Goal: Information Seeking & Learning: Learn about a topic

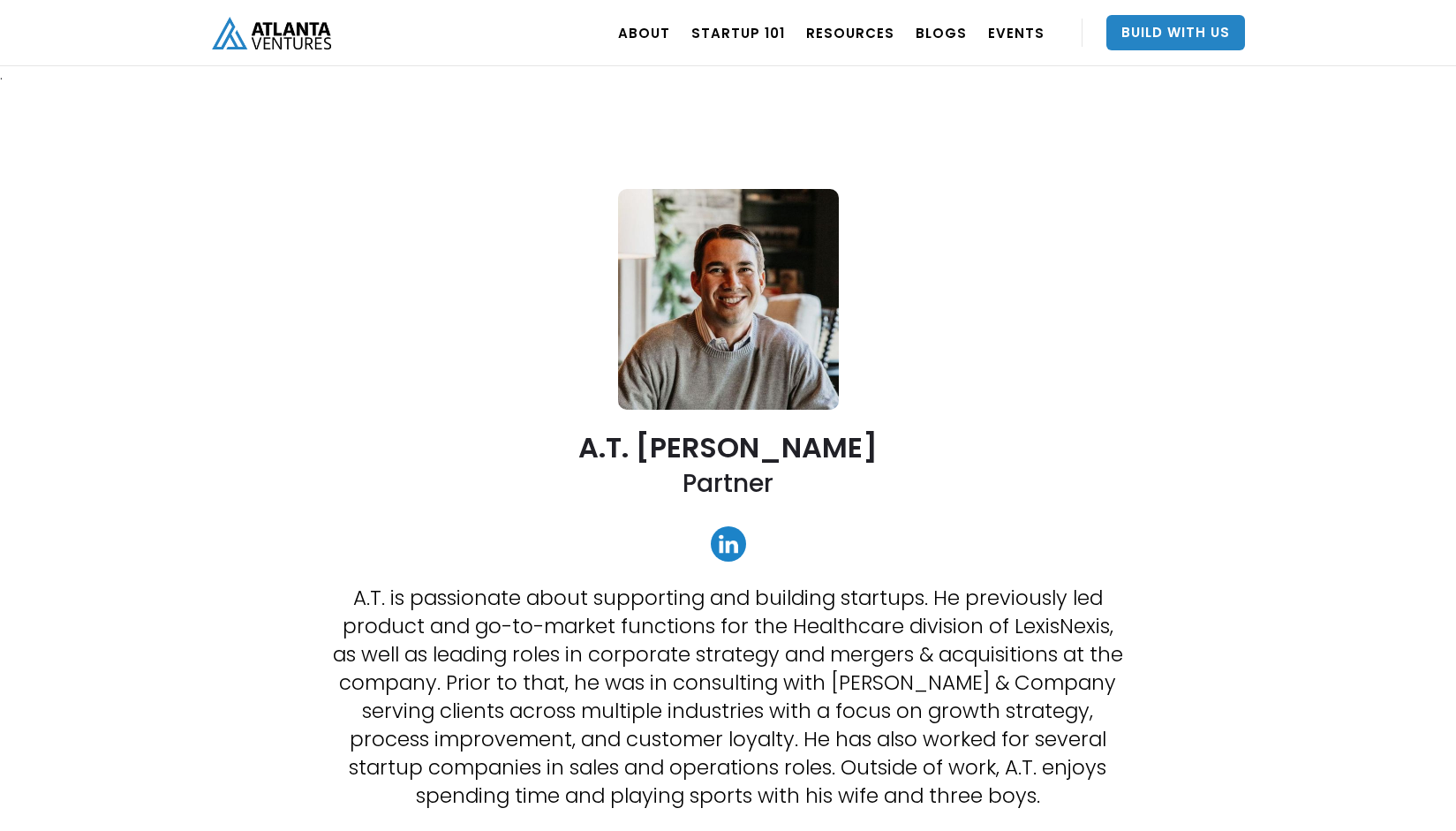
scroll to position [265, 0]
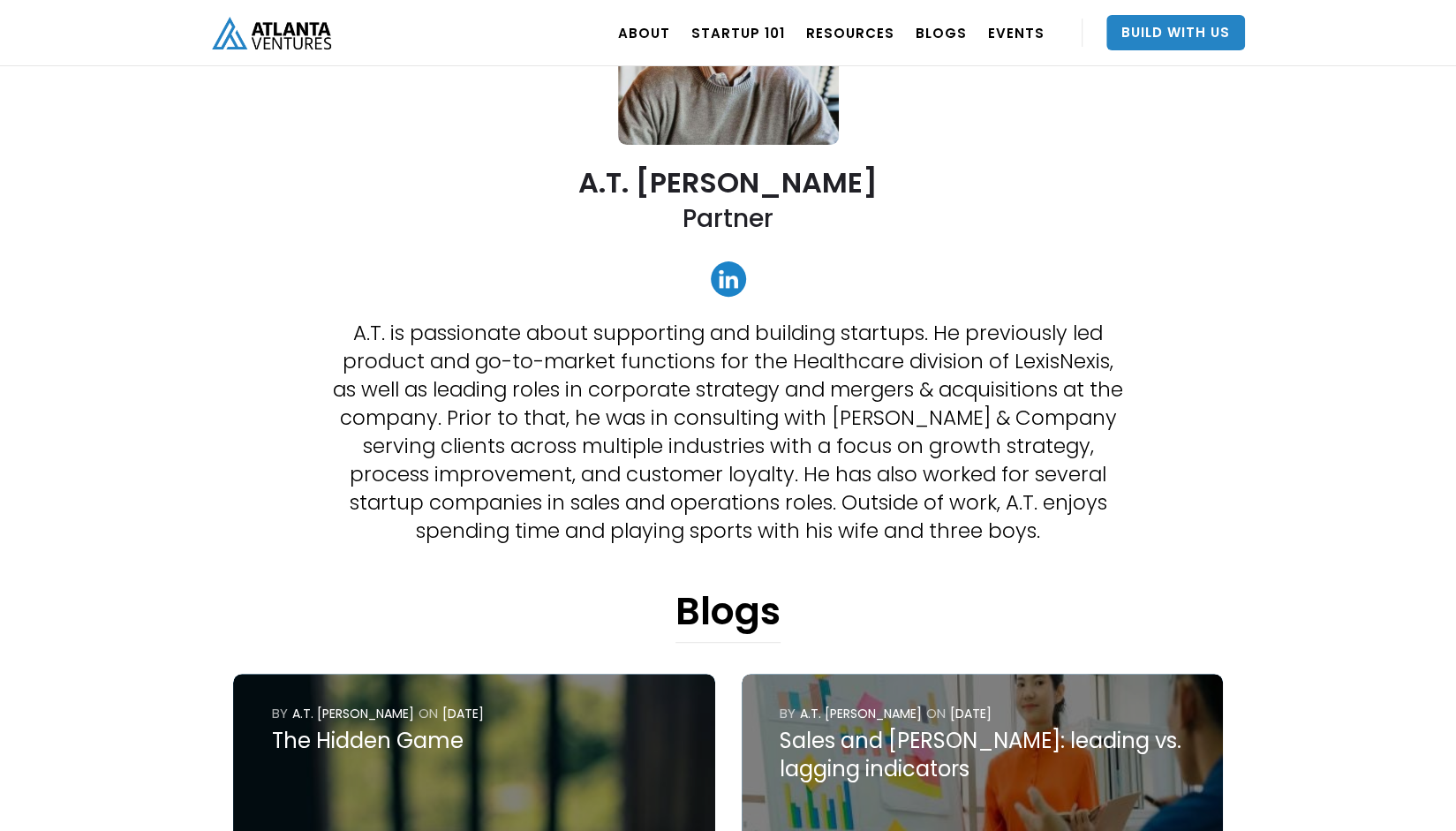
click at [732, 273] on link at bounding box center [729, 280] width 36 height 36
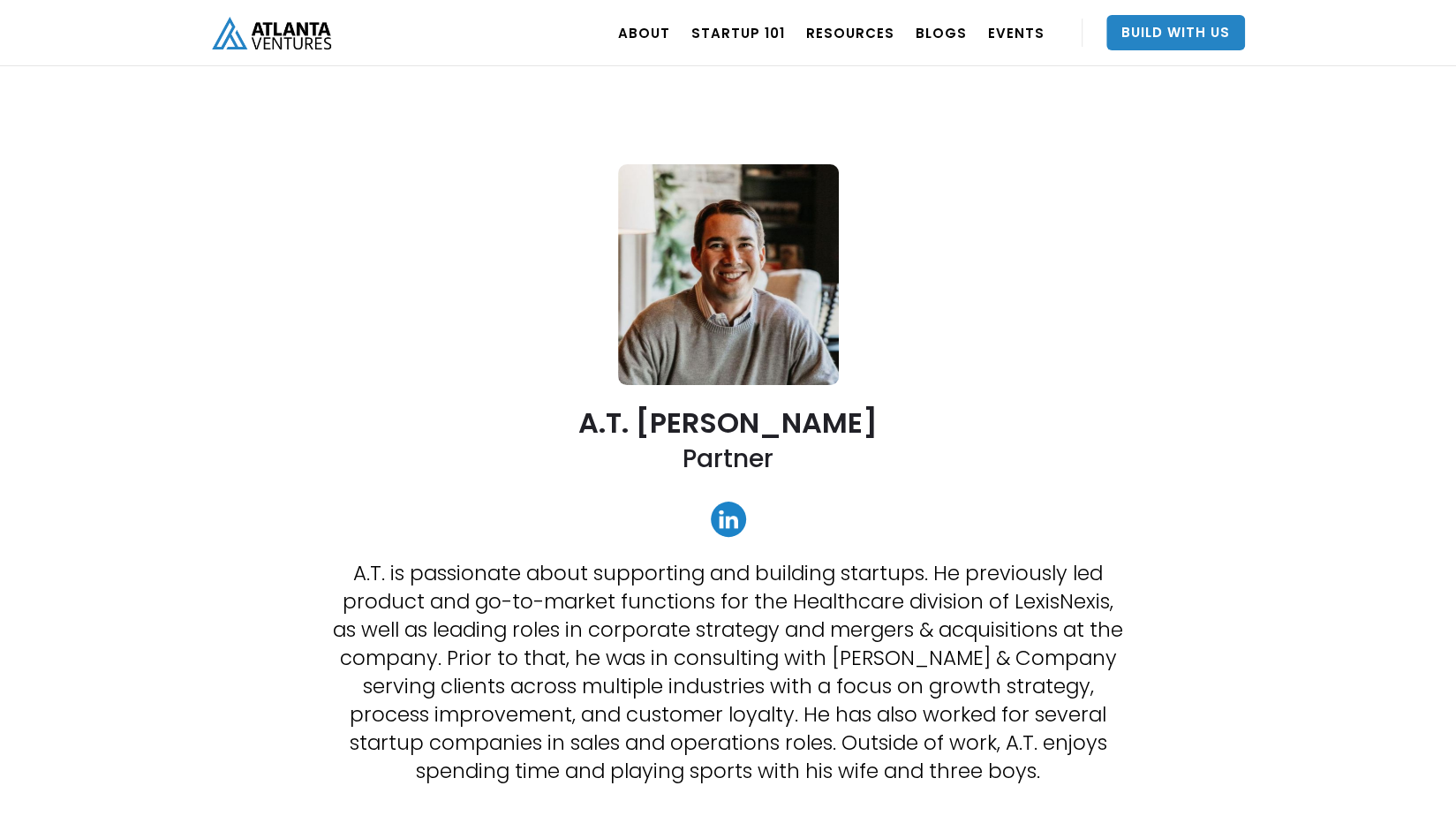
scroll to position [0, 0]
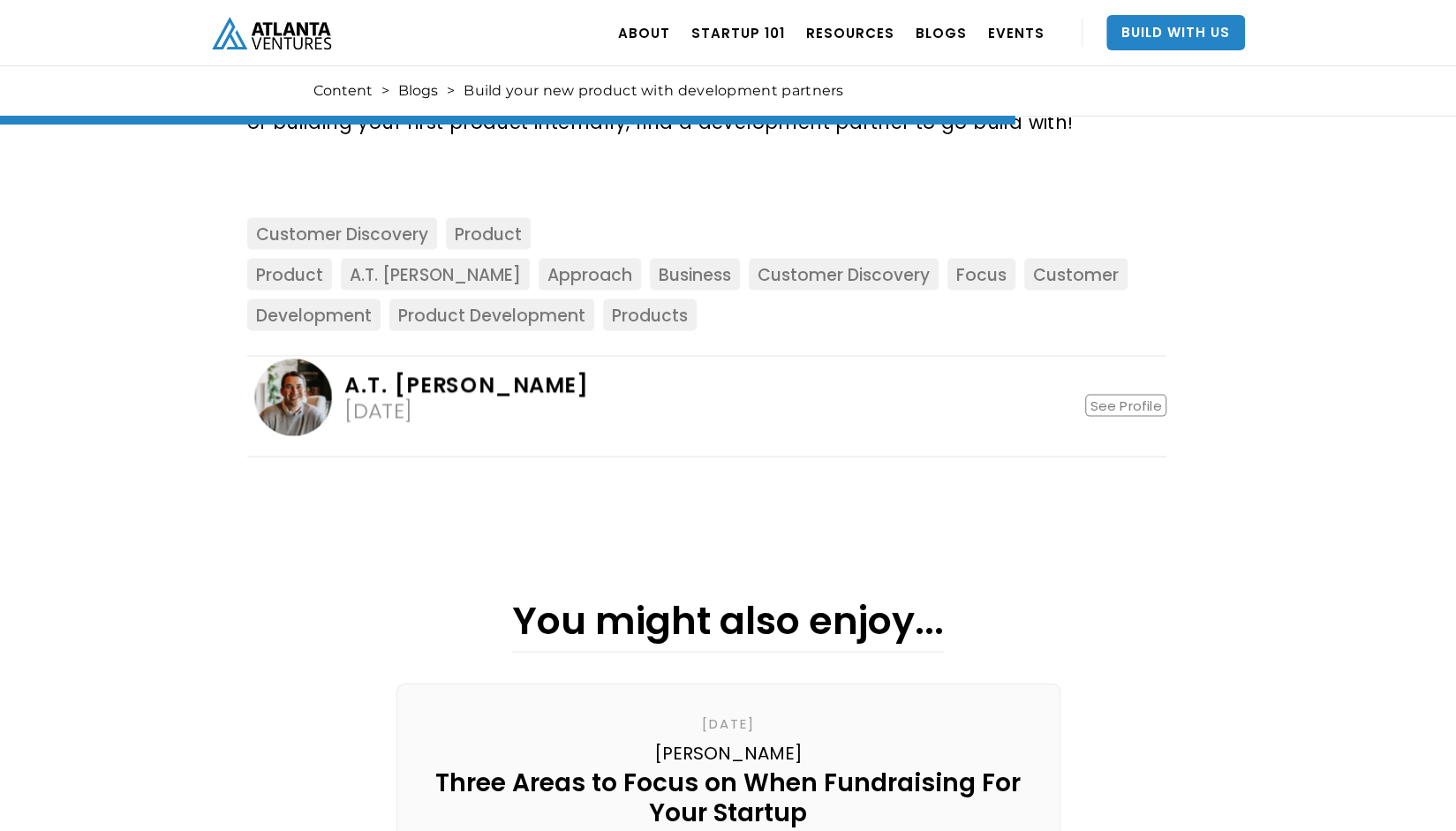
scroll to position [2472, 0]
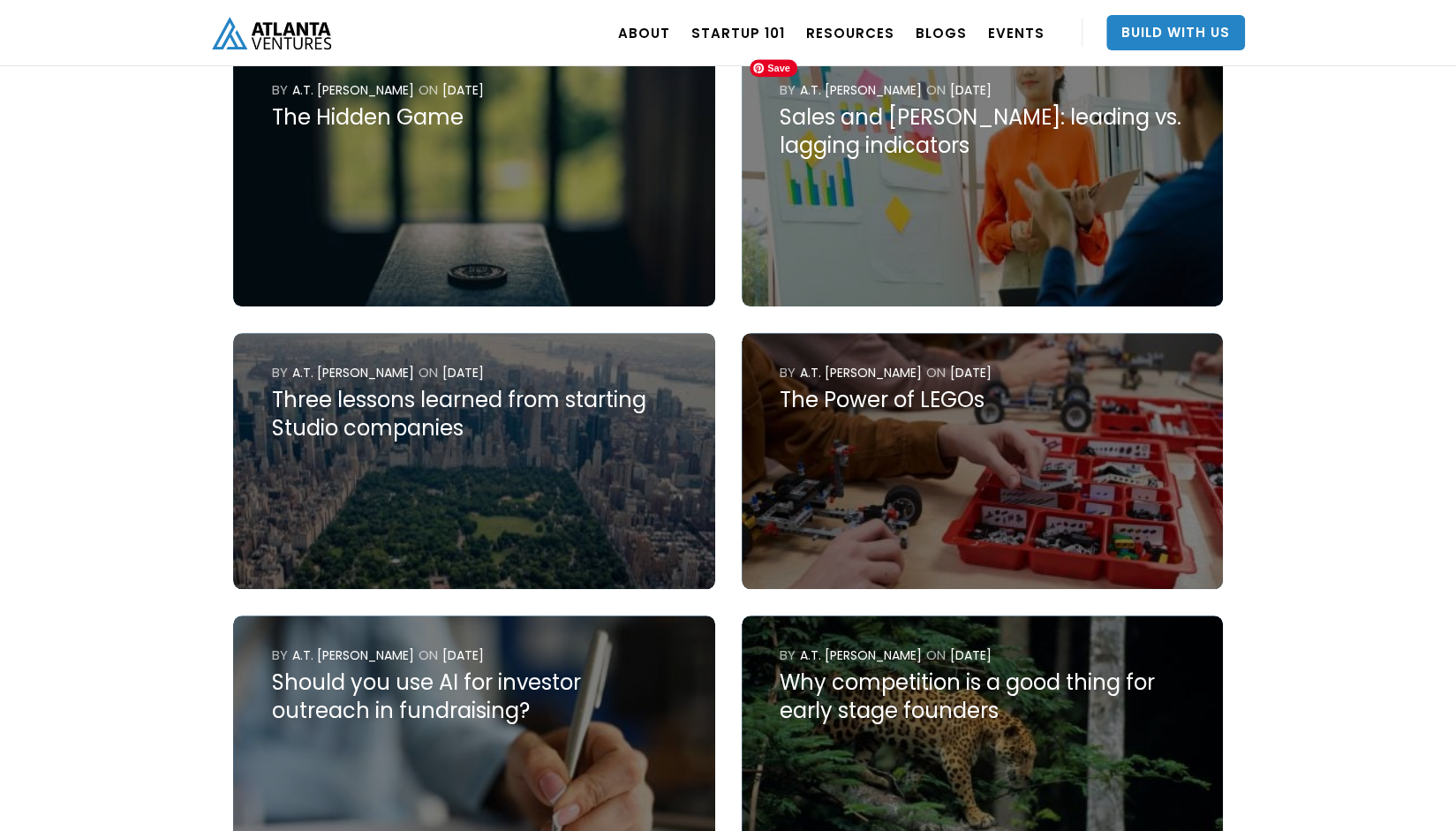
scroll to position [1148, 0]
